Goal: Task Accomplishment & Management: Use online tool/utility

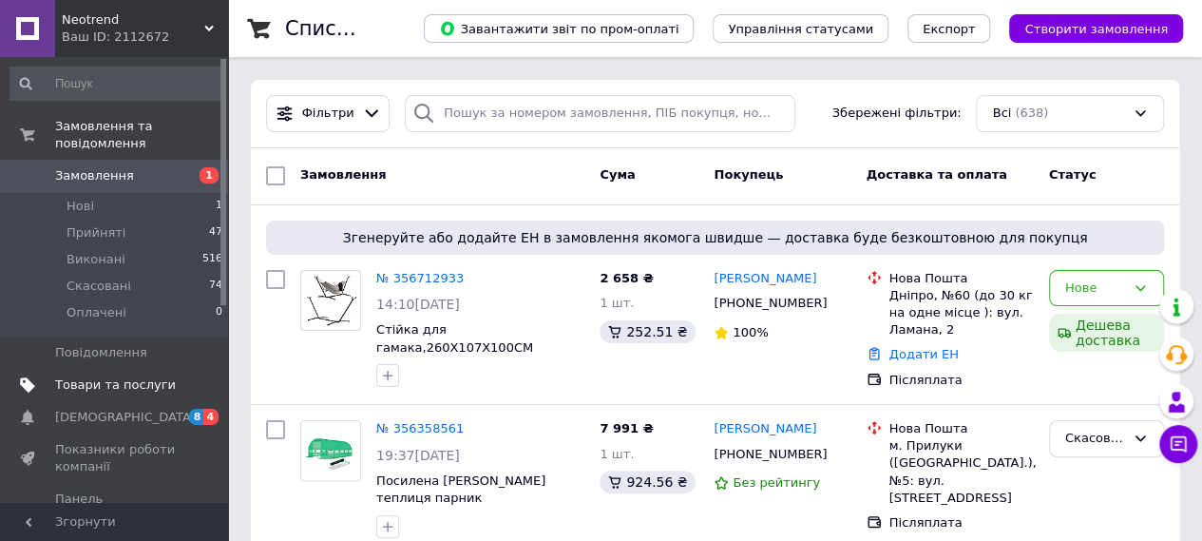
click at [102, 376] on span "Товари та послуги" at bounding box center [115, 384] width 121 height 17
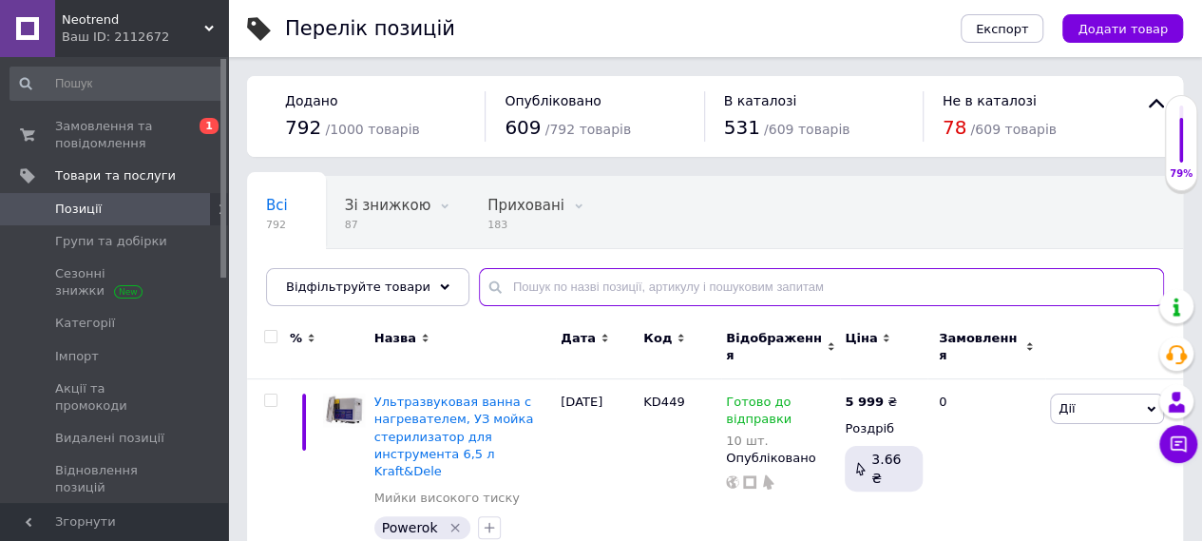
click at [540, 290] on input "text" at bounding box center [821, 287] width 685 height 38
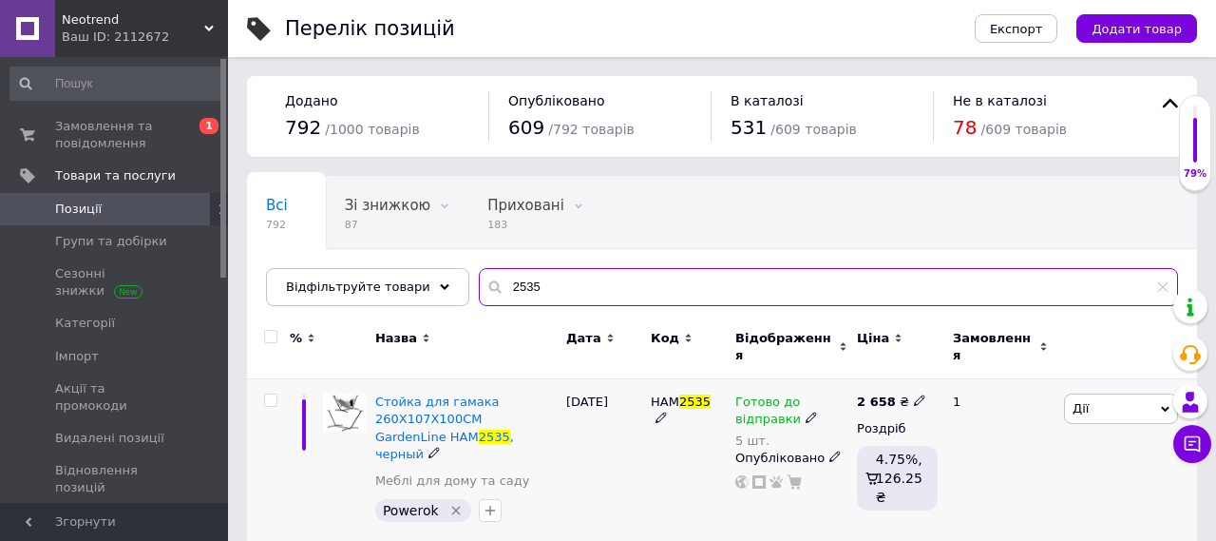
type input "2535"
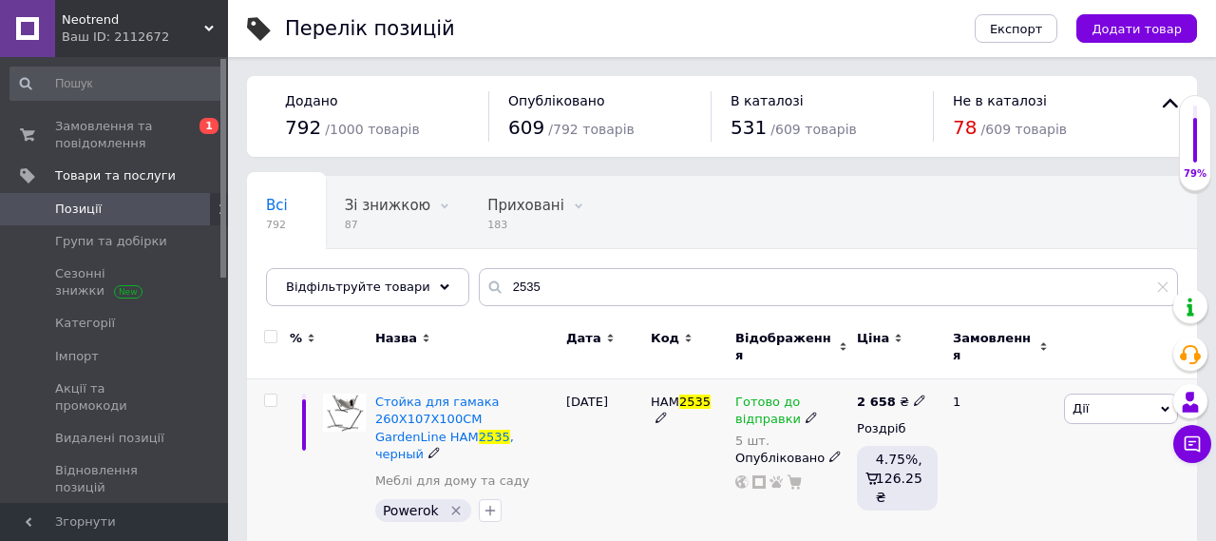
click at [914, 395] on use at bounding box center [919, 400] width 10 height 10
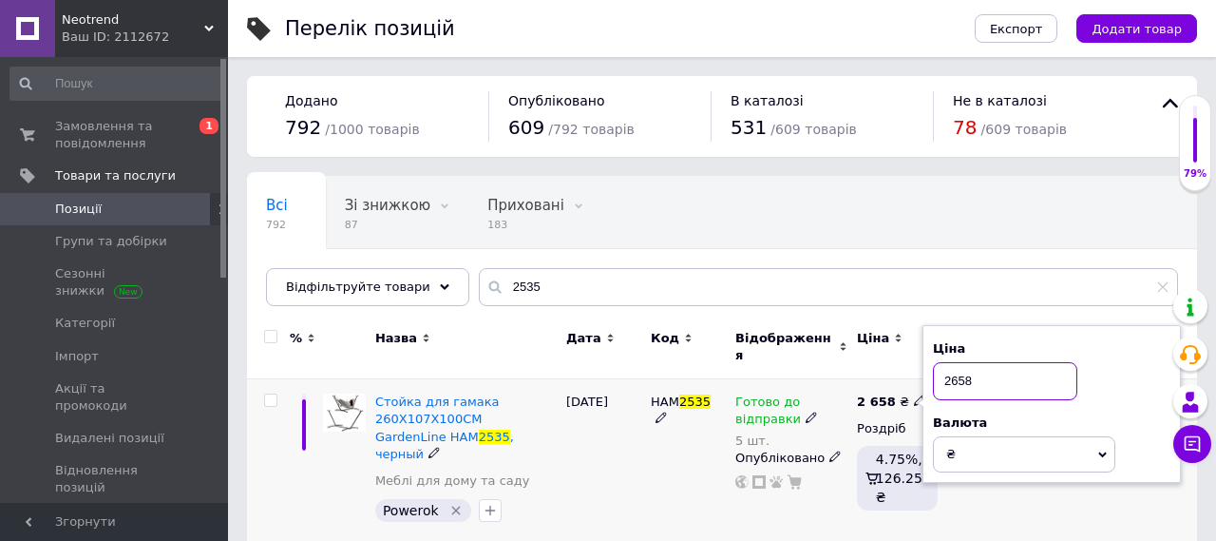
click at [1001, 370] on input "2658" at bounding box center [1005, 381] width 144 height 38
type input "2"
type input "3300"
click at [978, 495] on div "1" at bounding box center [1001, 462] width 118 height 166
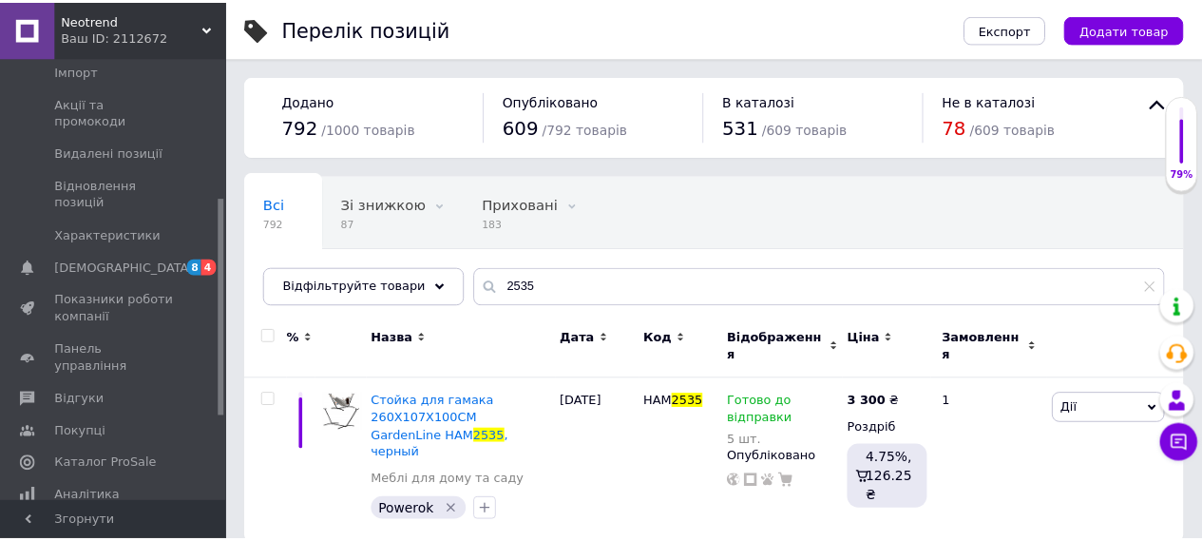
scroll to position [95, 0]
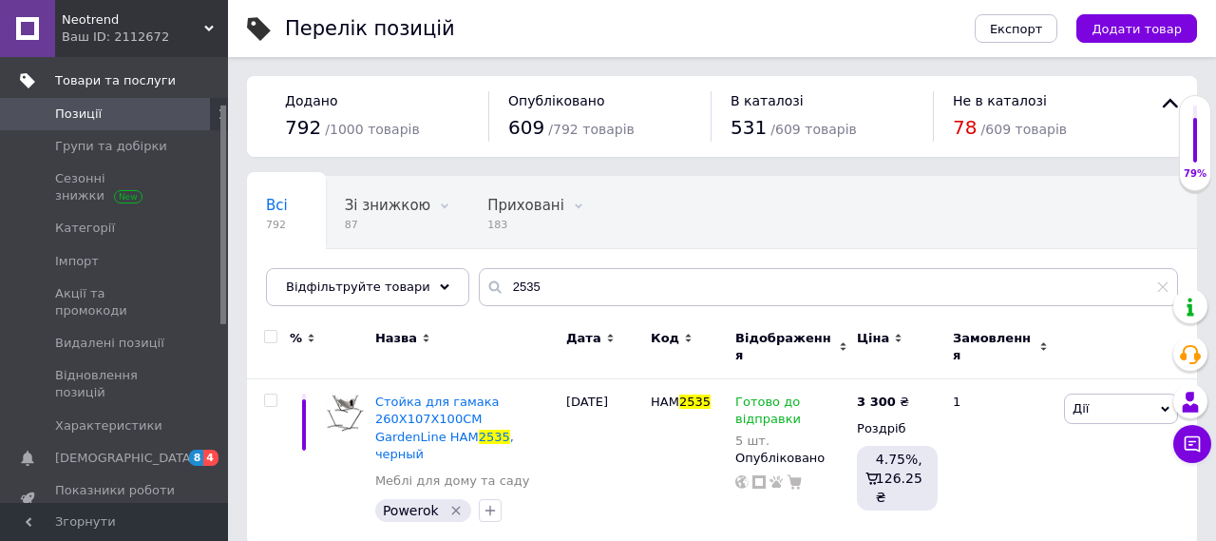
click at [112, 85] on span "Товари та послуги" at bounding box center [115, 80] width 121 height 17
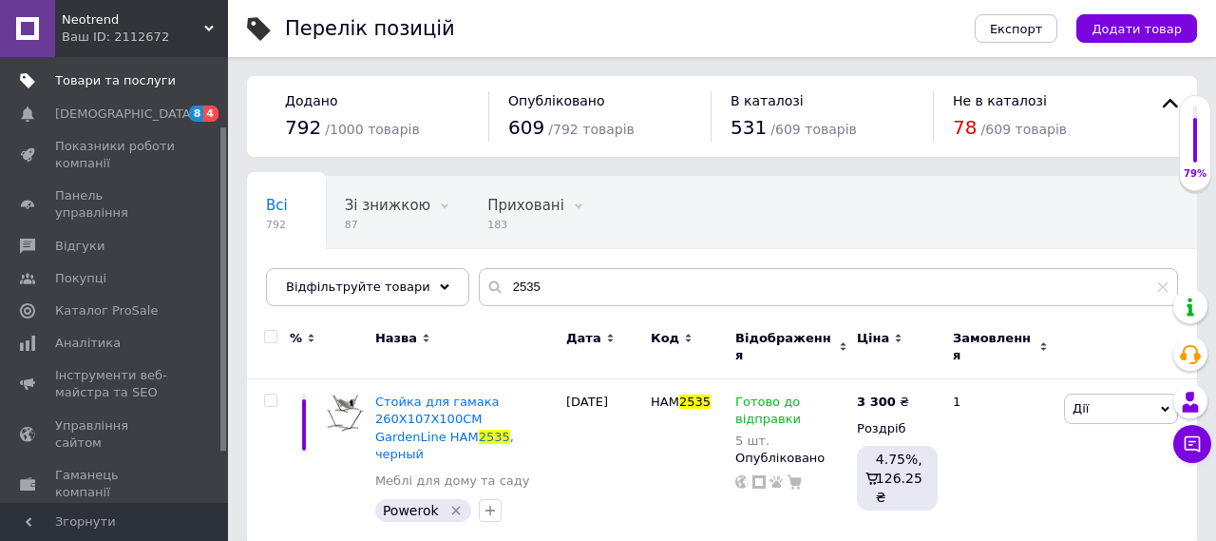
click at [124, 79] on span "Товари та послуги" at bounding box center [115, 80] width 121 height 17
click at [68, 111] on span "[DEMOGRAPHIC_DATA]" at bounding box center [125, 113] width 141 height 17
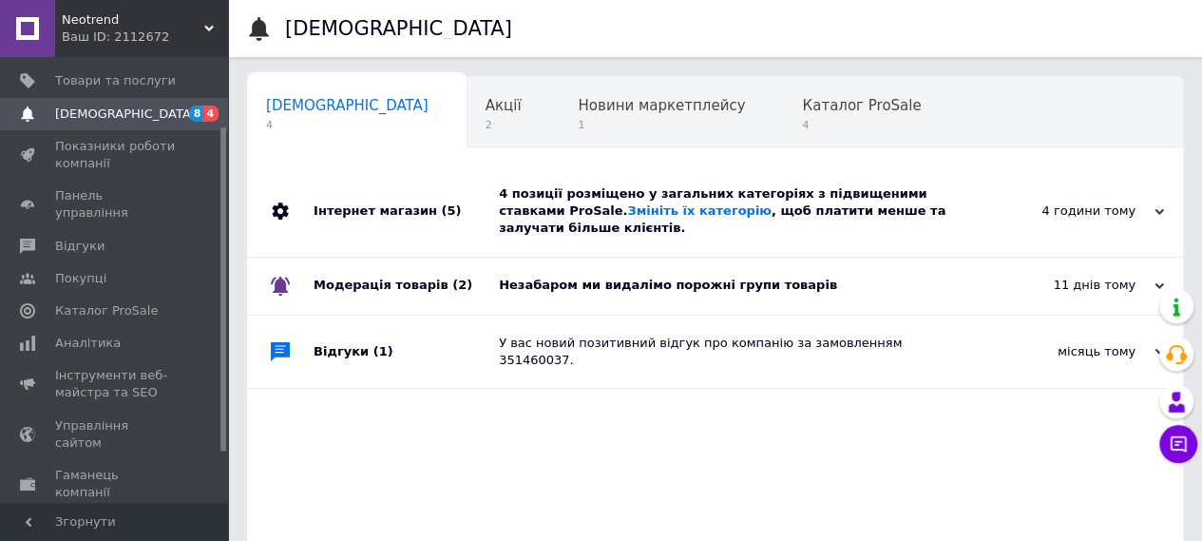
scroll to position [0, 6]
click at [91, 79] on span "Товари та послуги" at bounding box center [115, 80] width 121 height 17
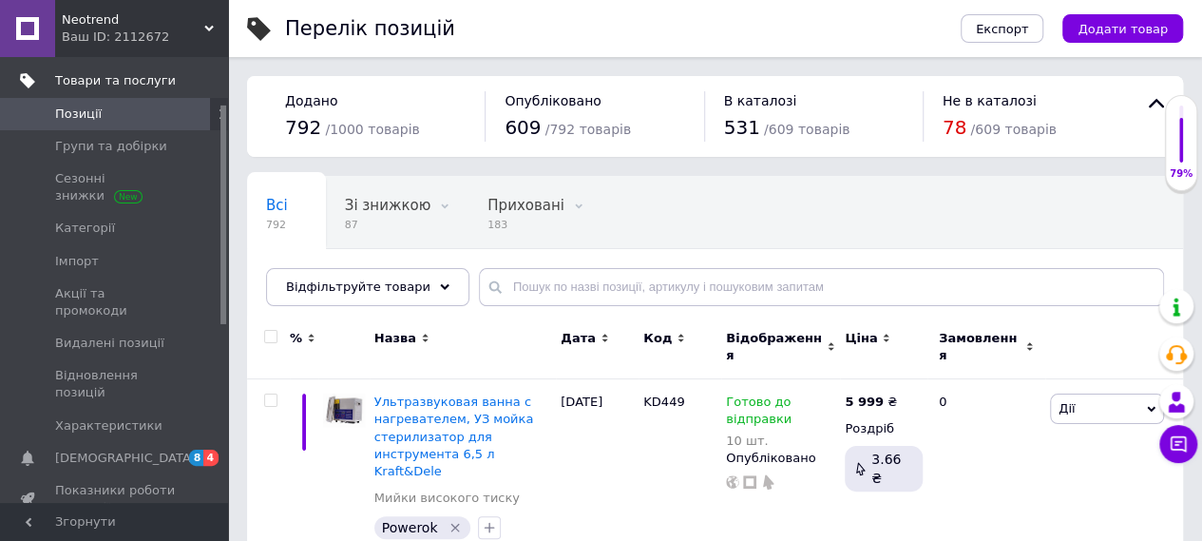
click at [116, 77] on span "Товари та послуги" at bounding box center [115, 80] width 121 height 17
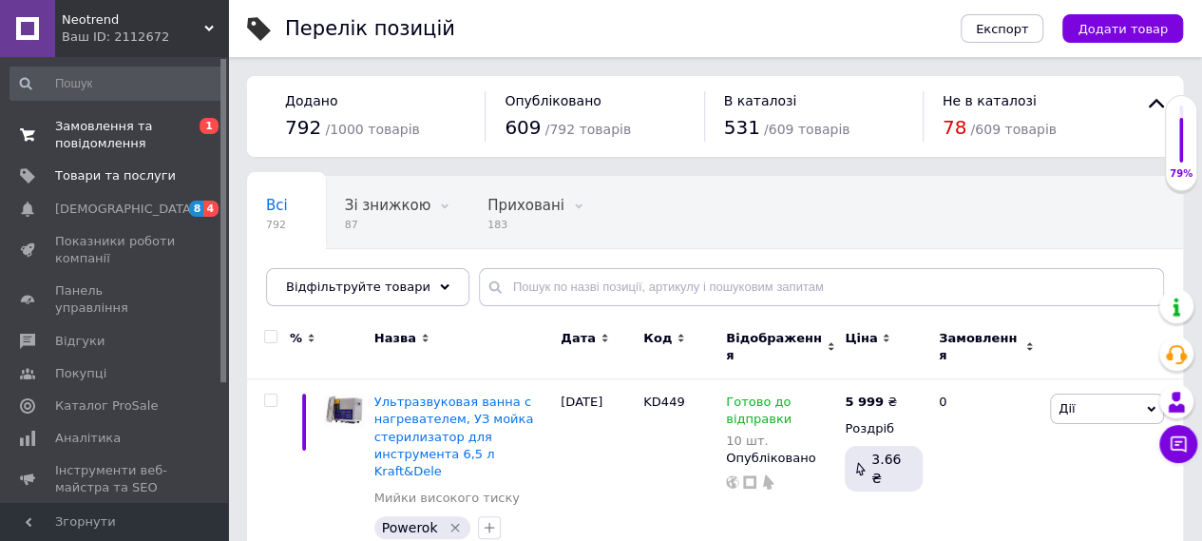
click at [86, 130] on span "Замовлення та повідомлення" at bounding box center [115, 135] width 121 height 34
